Goal: Information Seeking & Learning: Learn about a topic

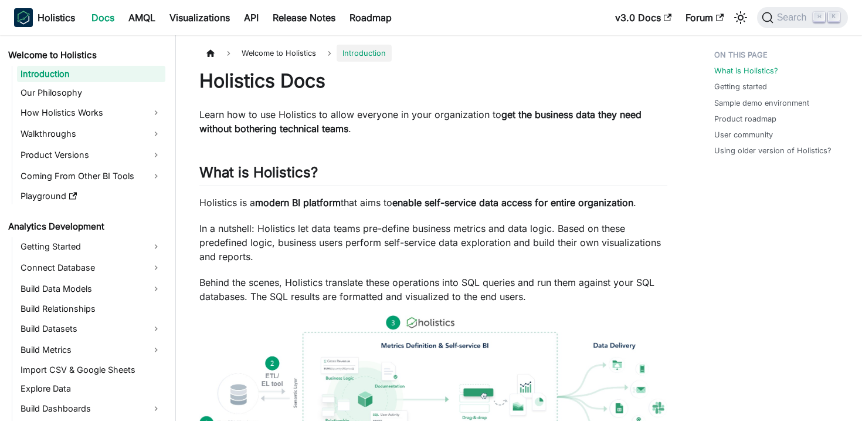
click at [257, 124] on strong "get the business data they need without bothering technical teams" at bounding box center [420, 122] width 442 height 26
click at [797, 16] on span "Search" at bounding box center [794, 17] width 40 height 11
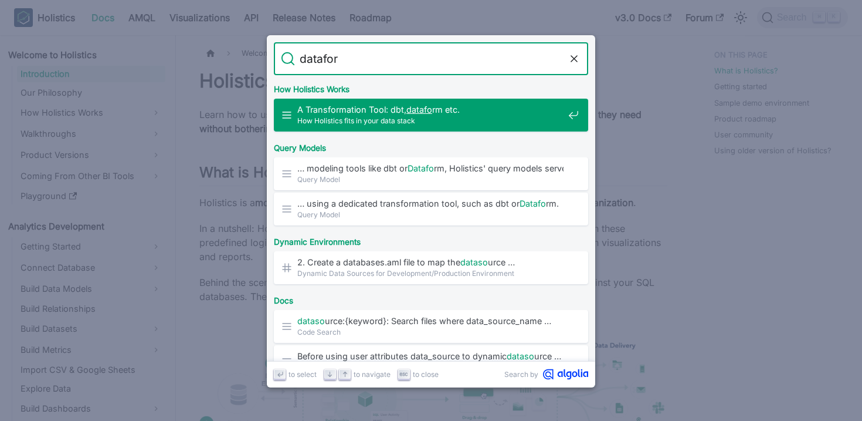
type input "dataform"
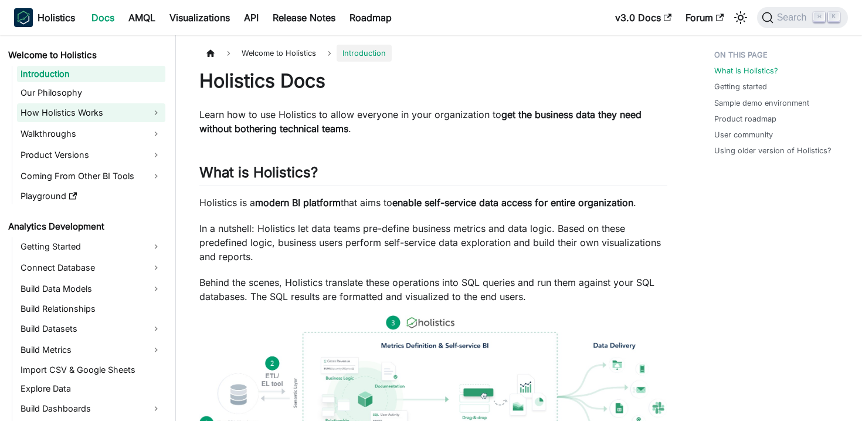
click at [161, 113] on link "How Holistics Works" at bounding box center [91, 112] width 148 height 19
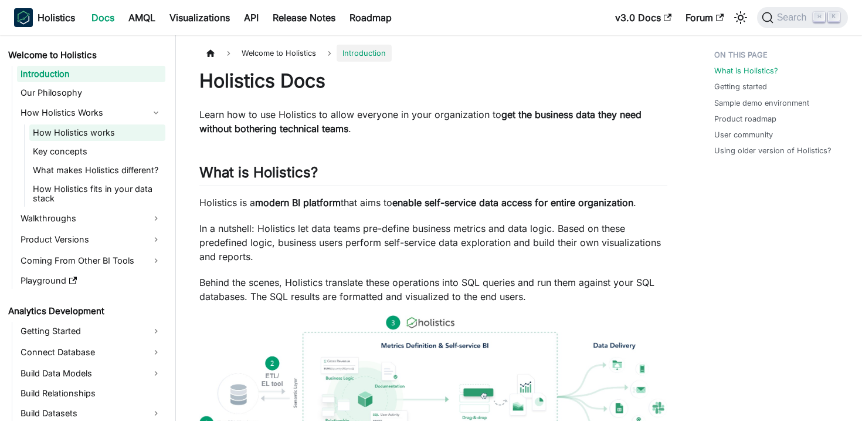
click at [139, 131] on link "How Holistics works" at bounding box center [97, 132] width 136 height 16
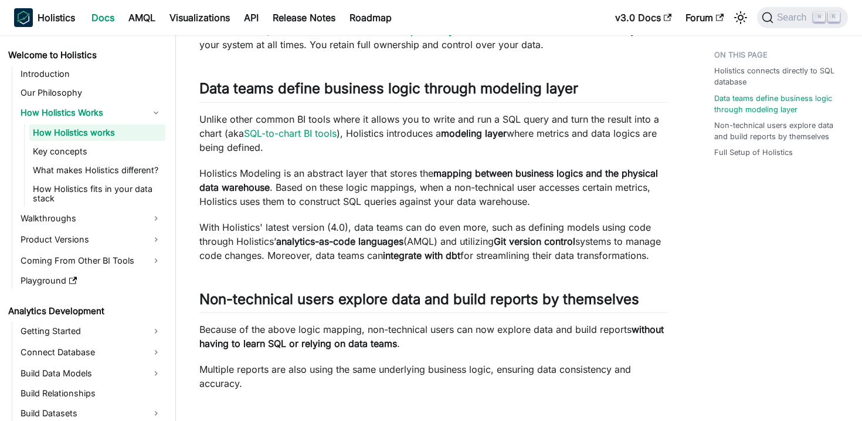
scroll to position [272, 0]
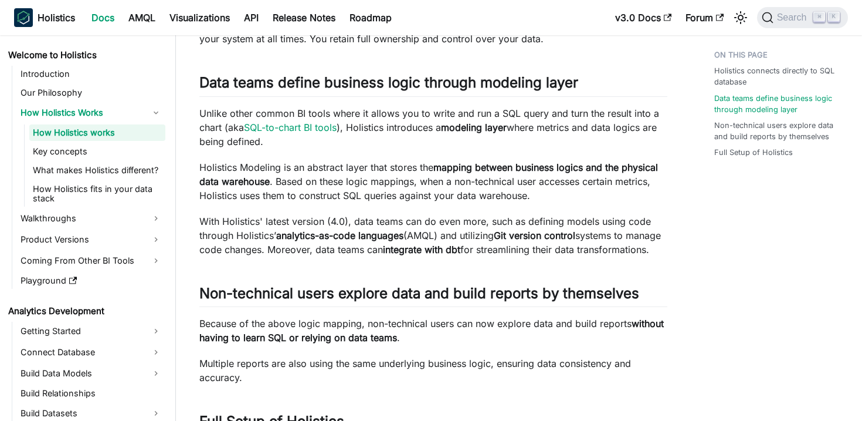
click at [216, 166] on p "Holistics Modeling is an abstract layer that stores the mapping between busines…" at bounding box center [433, 181] width 468 height 42
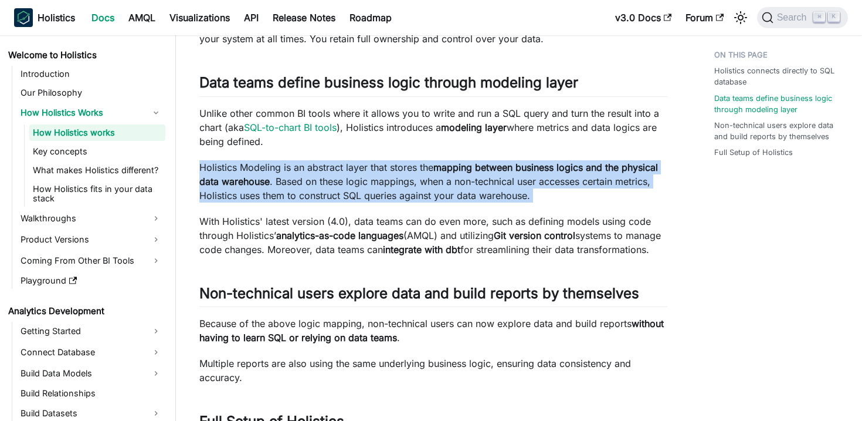
click at [216, 166] on p "Holistics Modeling is an abstract layer that stores the mapping between busines…" at bounding box center [433, 181] width 468 height 42
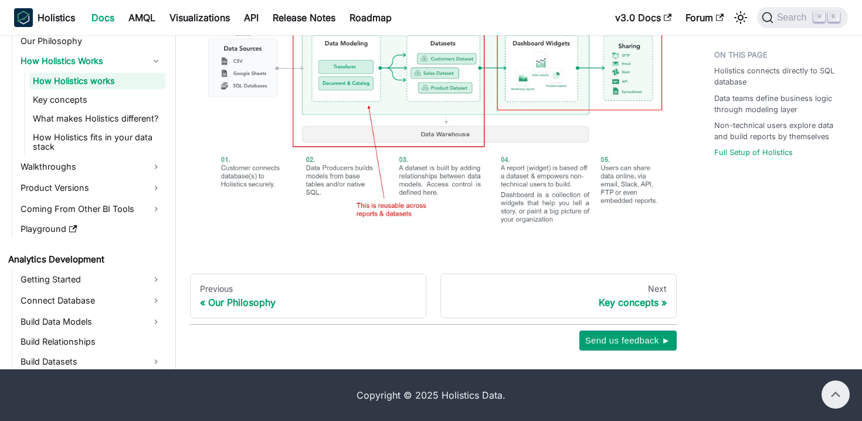
scroll to position [862, 0]
click at [509, 318] on link "Next Key concepts" at bounding box center [559, 295] width 236 height 45
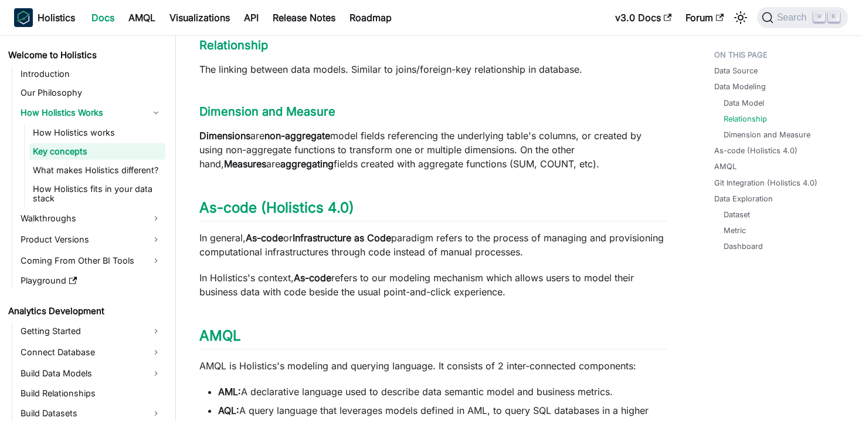
scroll to position [652, 0]
click at [438, 230] on p "In general, As-code or Infrastructure as Code paradigm refers to the process of…" at bounding box center [433, 244] width 468 height 28
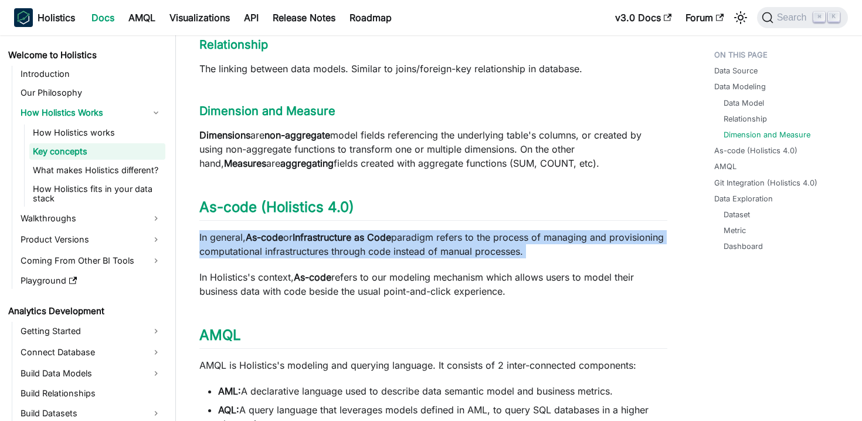
click at [438, 230] on p "In general, As-code or Infrastructure as Code paradigm refers to the process of…" at bounding box center [433, 244] width 468 height 28
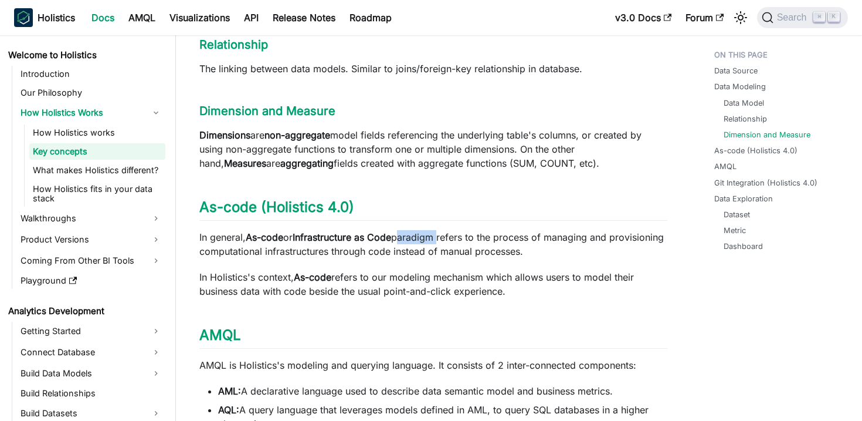
click at [438, 230] on p "In general, As-code or Infrastructure as Code paradigm refers to the process of…" at bounding box center [433, 244] width 468 height 28
click at [453, 230] on p "In general, As-code or Infrastructure as Code paradigm refers to the process of…" at bounding box center [433, 244] width 468 height 28
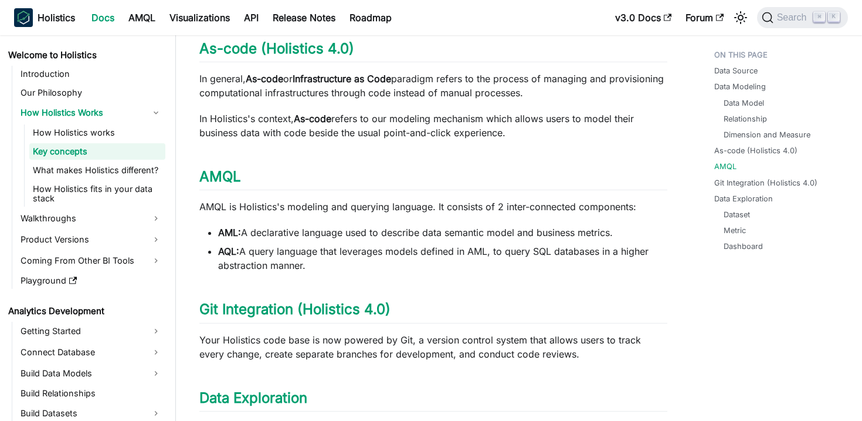
scroll to position [812, 0]
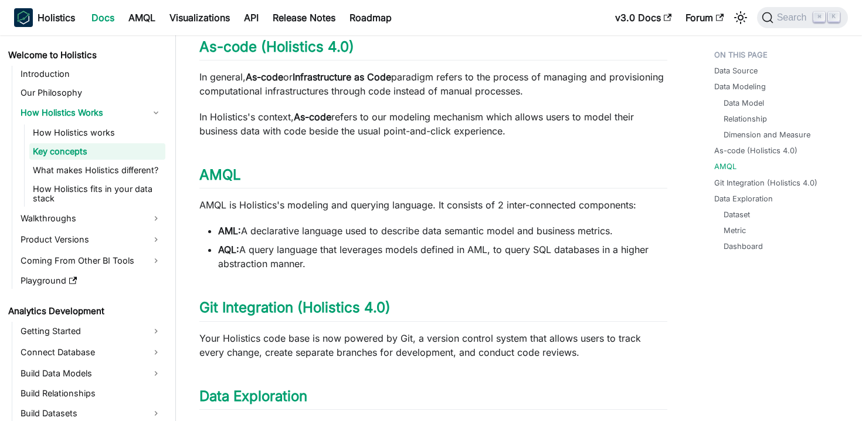
drag, startPoint x: 442, startPoint y: 252, endPoint x: 455, endPoint y: 188, distance: 65.7
click at [455, 188] on div "Key concepts This page defines frequently used terms and concepts in Holistics.…" at bounding box center [433, 51] width 468 height 1589
click at [455, 198] on p "AMQL is Holistics's modeling and querying language. It consists of 2 inter-conn…" at bounding box center [433, 205] width 468 height 14
